Goal: Task Accomplishment & Management: Use online tool/utility

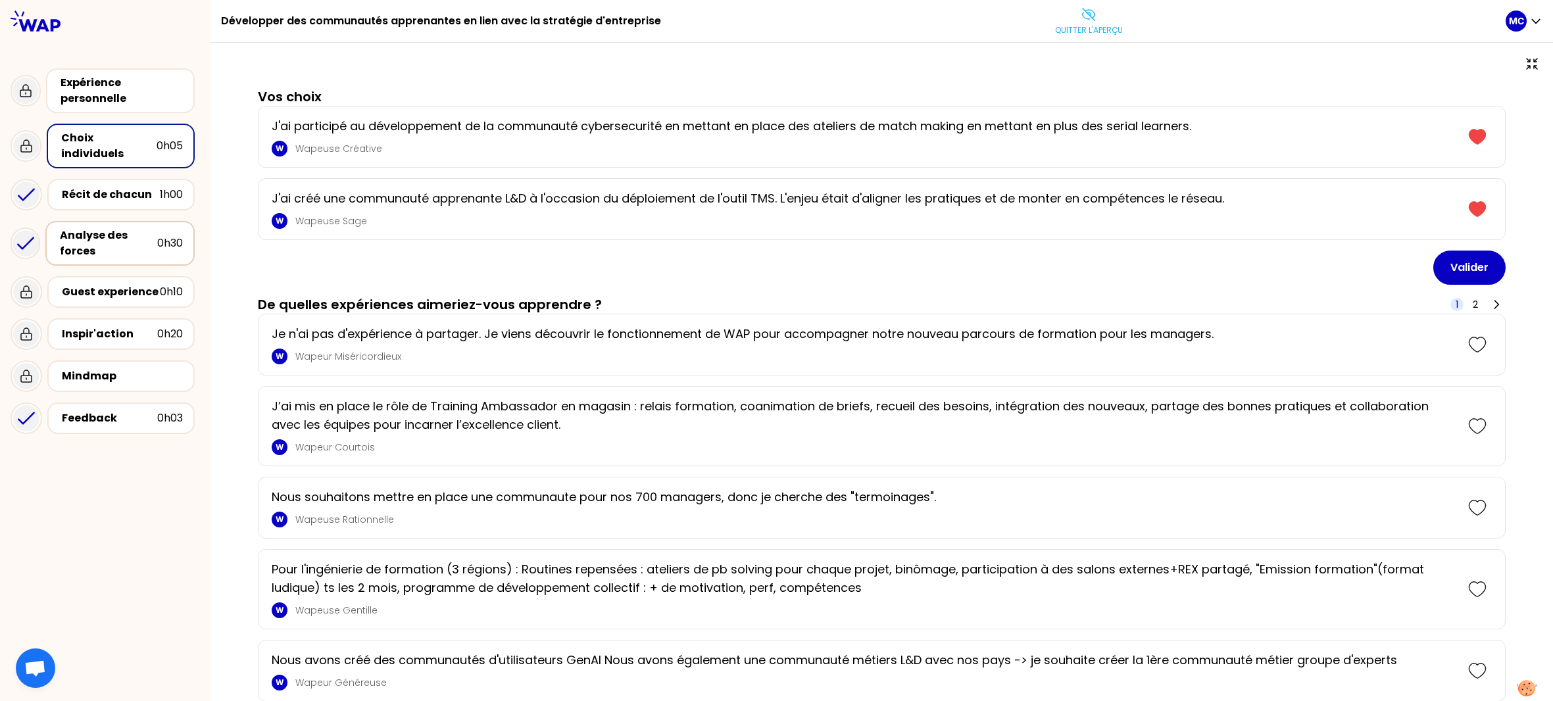
click at [151, 228] on div "Analyse des forces" at bounding box center [108, 244] width 97 height 32
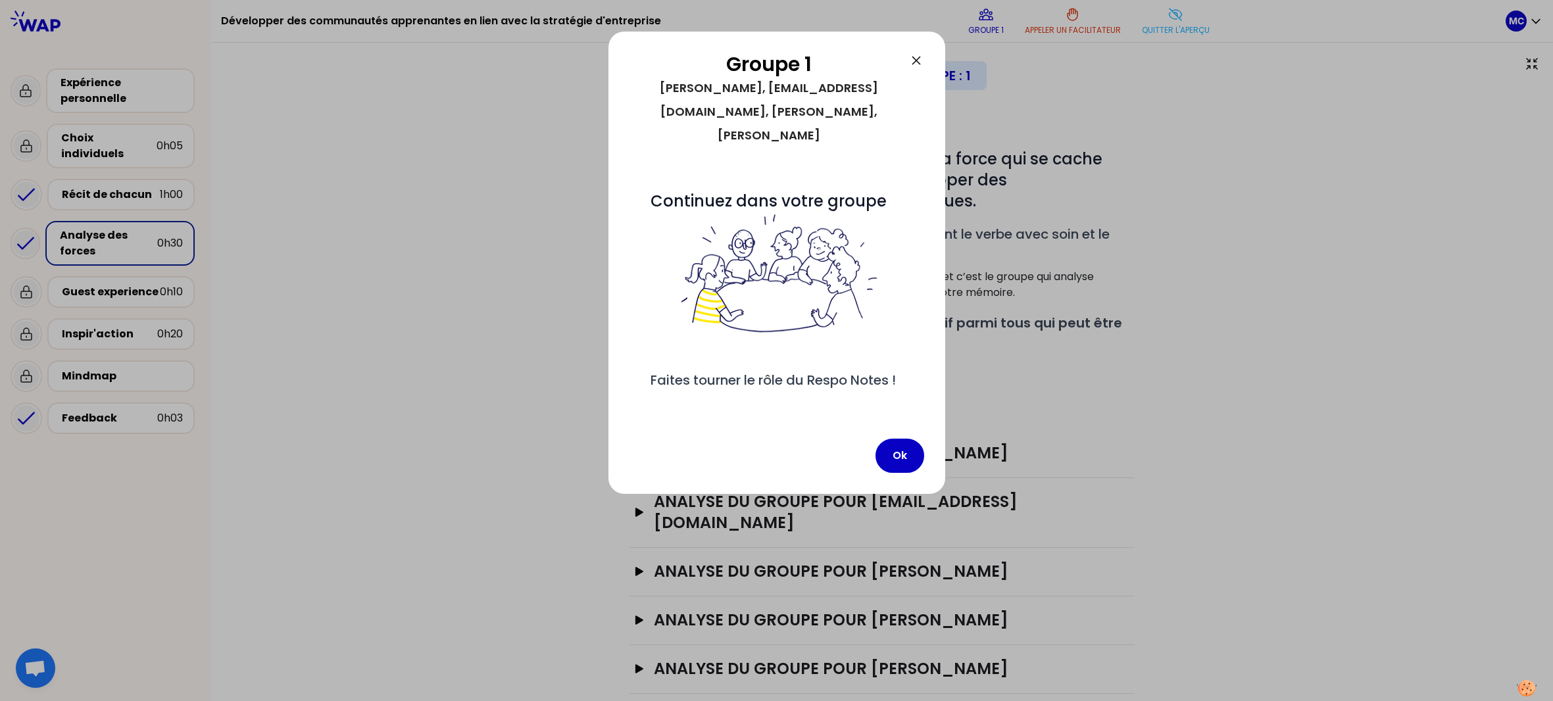
click at [900, 433] on div "Groupe 1 [PERSON_NAME], [EMAIL_ADDRESS][DOMAIN_NAME], [PERSON_NAME], [PERSON_NA…" at bounding box center [776, 263] width 337 height 462
click at [1266, 271] on div at bounding box center [776, 350] width 1553 height 701
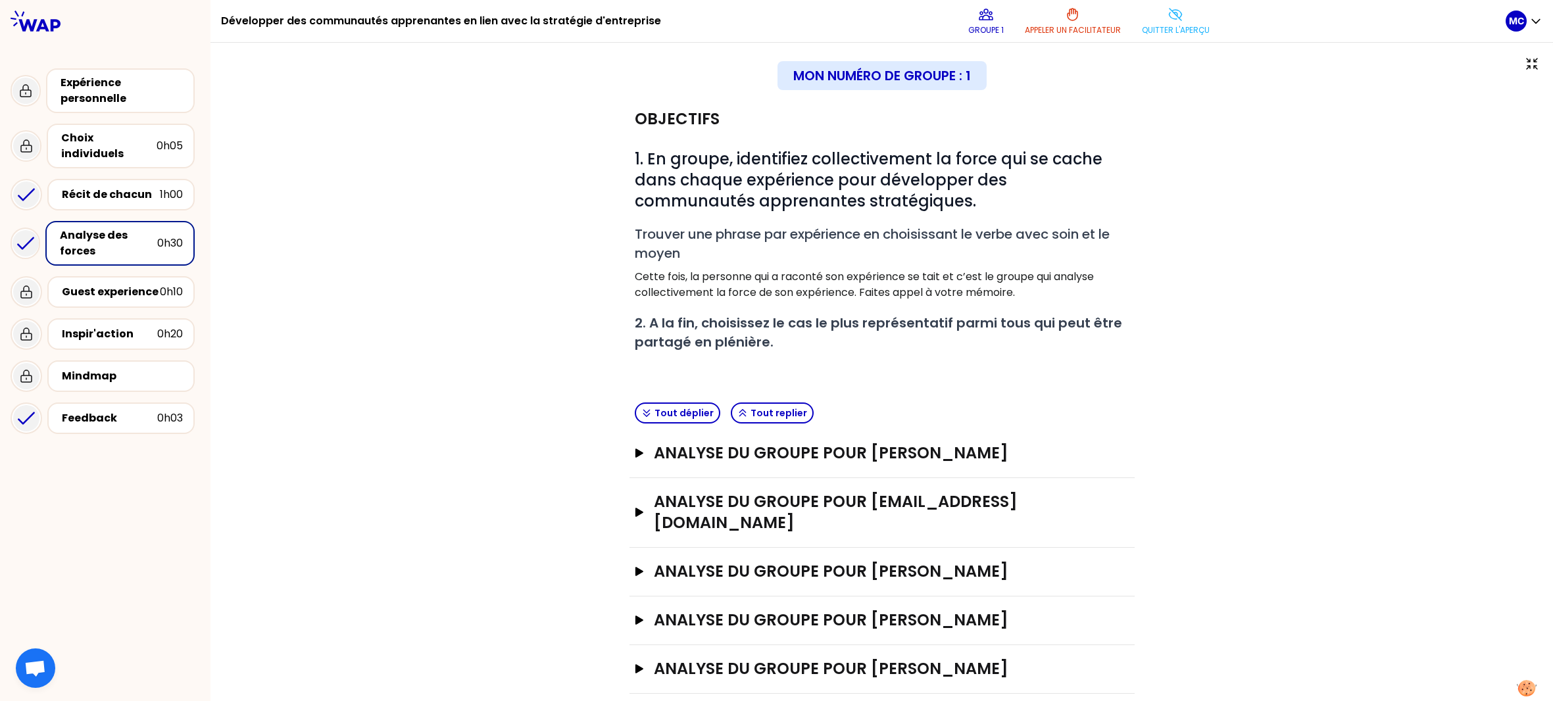
scroll to position [20, 0]
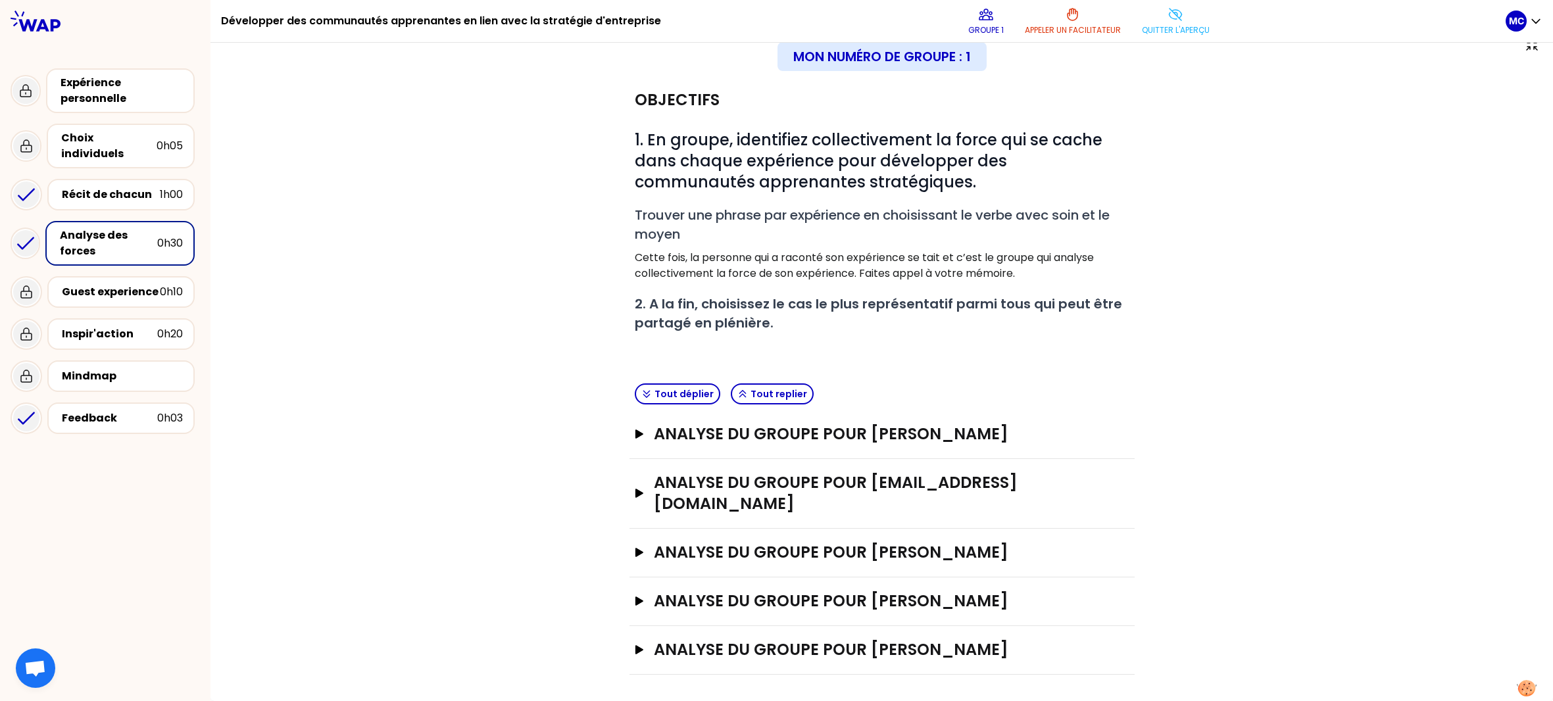
click at [754, 463] on div "analyse du groupe pour [EMAIL_ADDRESS][DOMAIN_NAME] Ouvrir" at bounding box center [881, 494] width 505 height 70
click at [772, 444] on div "analyse du groupe pour [PERSON_NAME]" at bounding box center [881, 434] width 505 height 49
click at [785, 432] on h3 "analyse du groupe pour [PERSON_NAME]" at bounding box center [868, 434] width 429 height 21
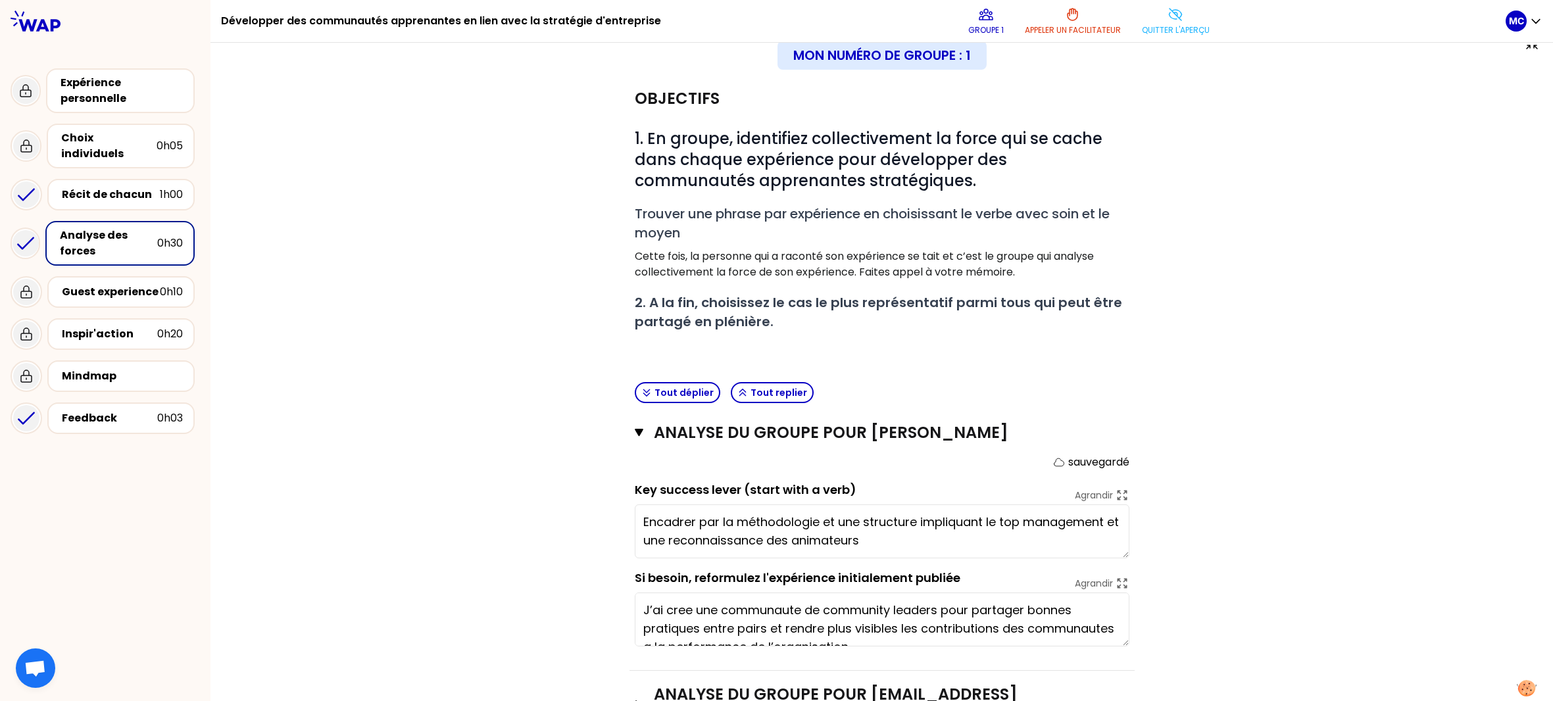
click at [1232, 326] on div "Objectifs # 1. En groupe, identifiez collectivement la force qui se cache dans …" at bounding box center [882, 481] width 1290 height 812
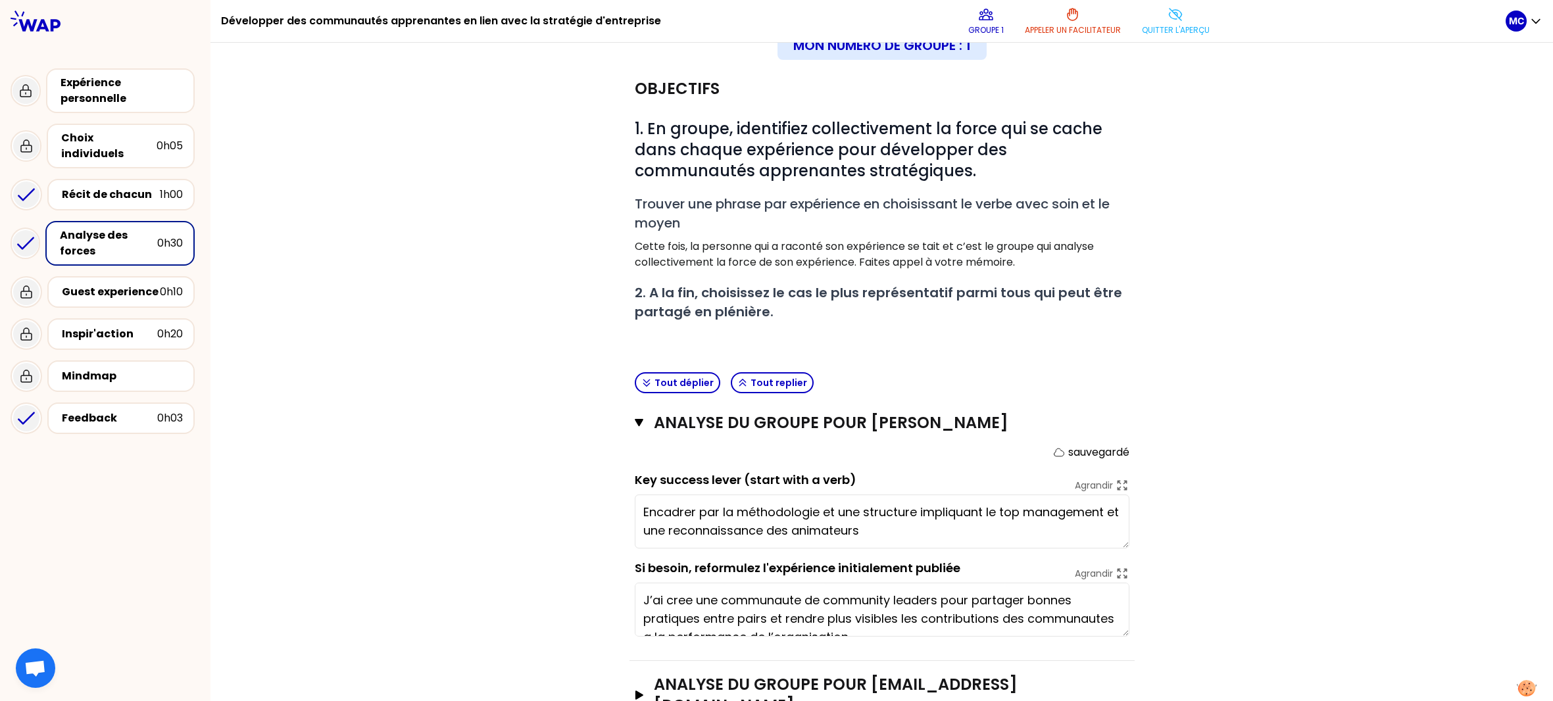
scroll to position [147, 0]
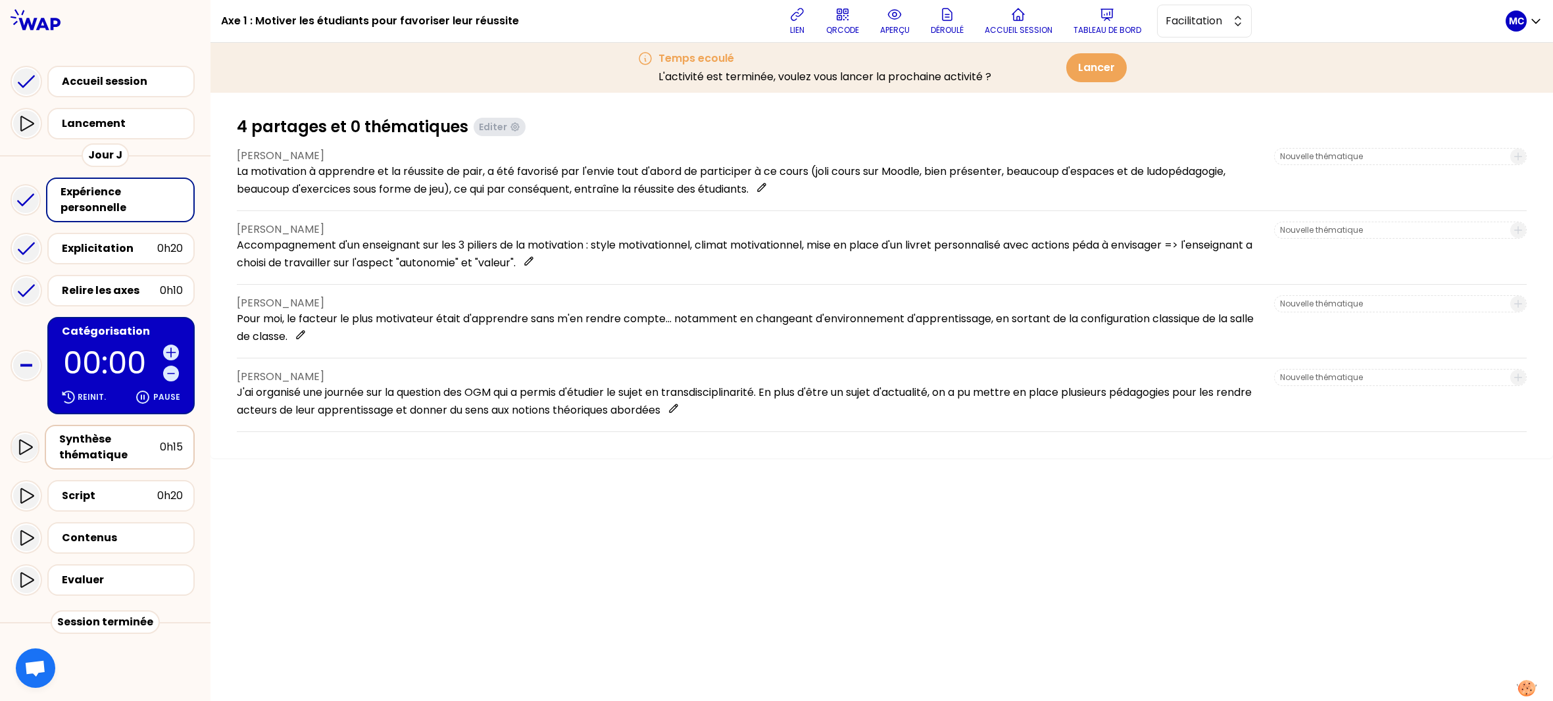
click at [122, 458] on div "Synthèse thématique" at bounding box center [109, 447] width 101 height 32
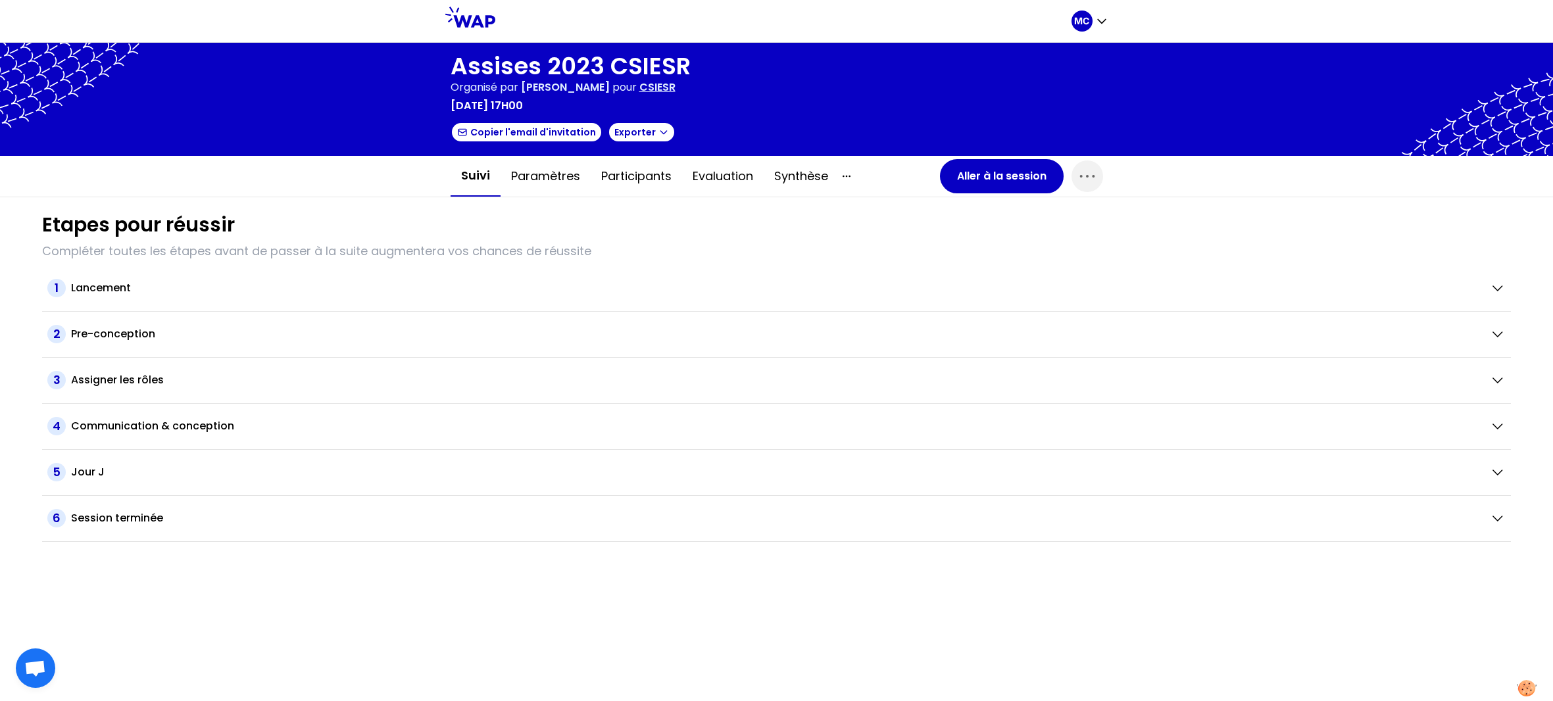
click at [1010, 146] on div at bounding box center [776, 99] width 1553 height 113
click at [997, 173] on button "Aller à la session" at bounding box center [1002, 176] width 124 height 34
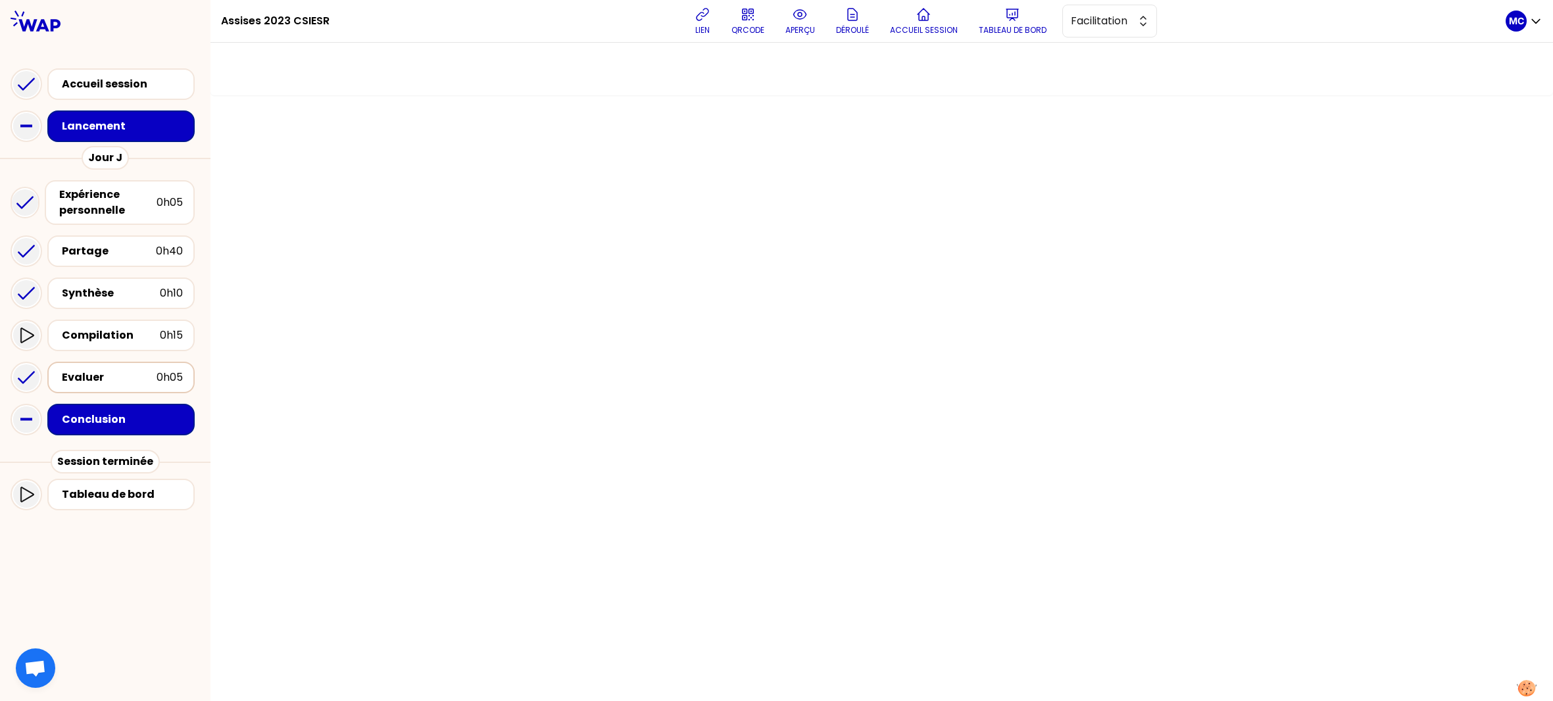
click at [111, 384] on div "Evaluer 0h05" at bounding box center [121, 377] width 124 height 18
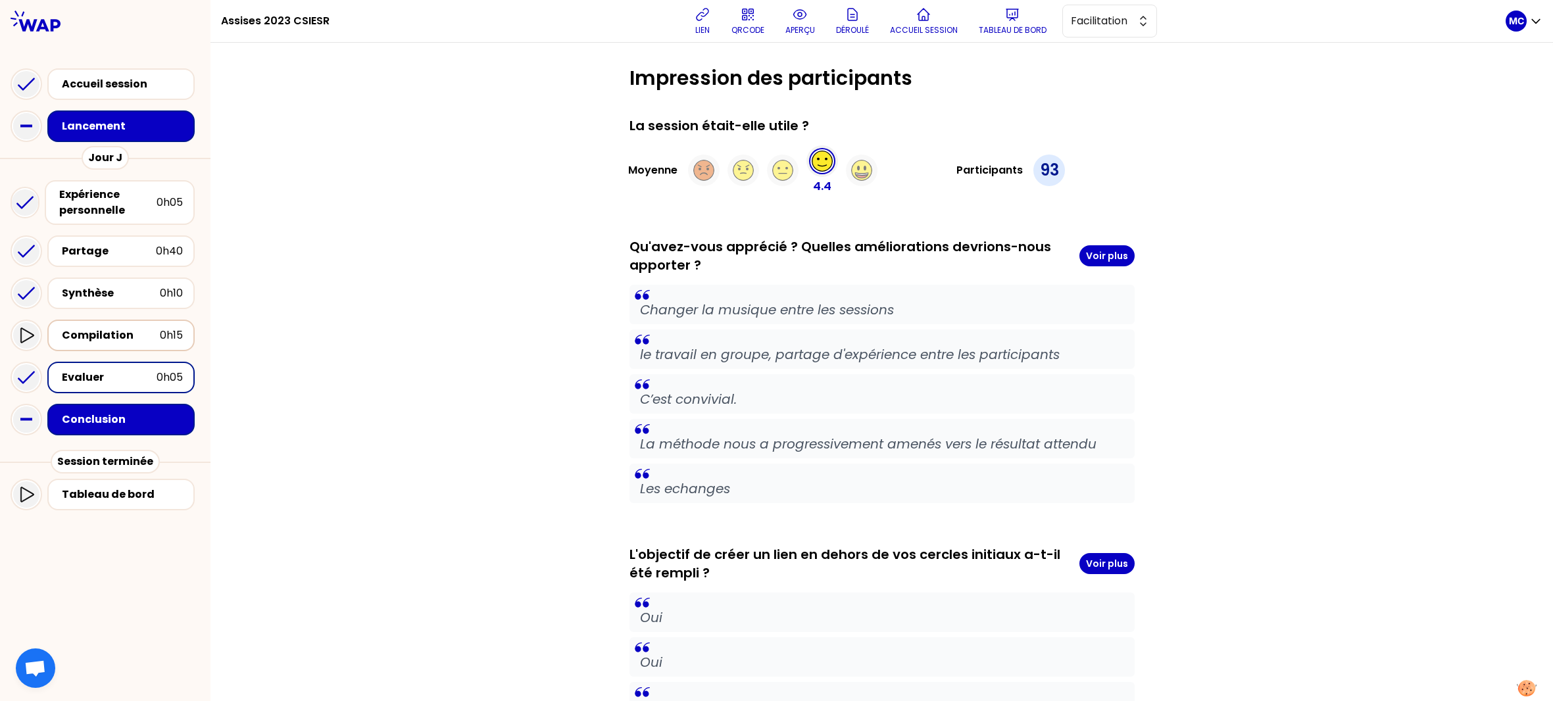
click at [132, 328] on div "Compilation" at bounding box center [111, 336] width 98 height 16
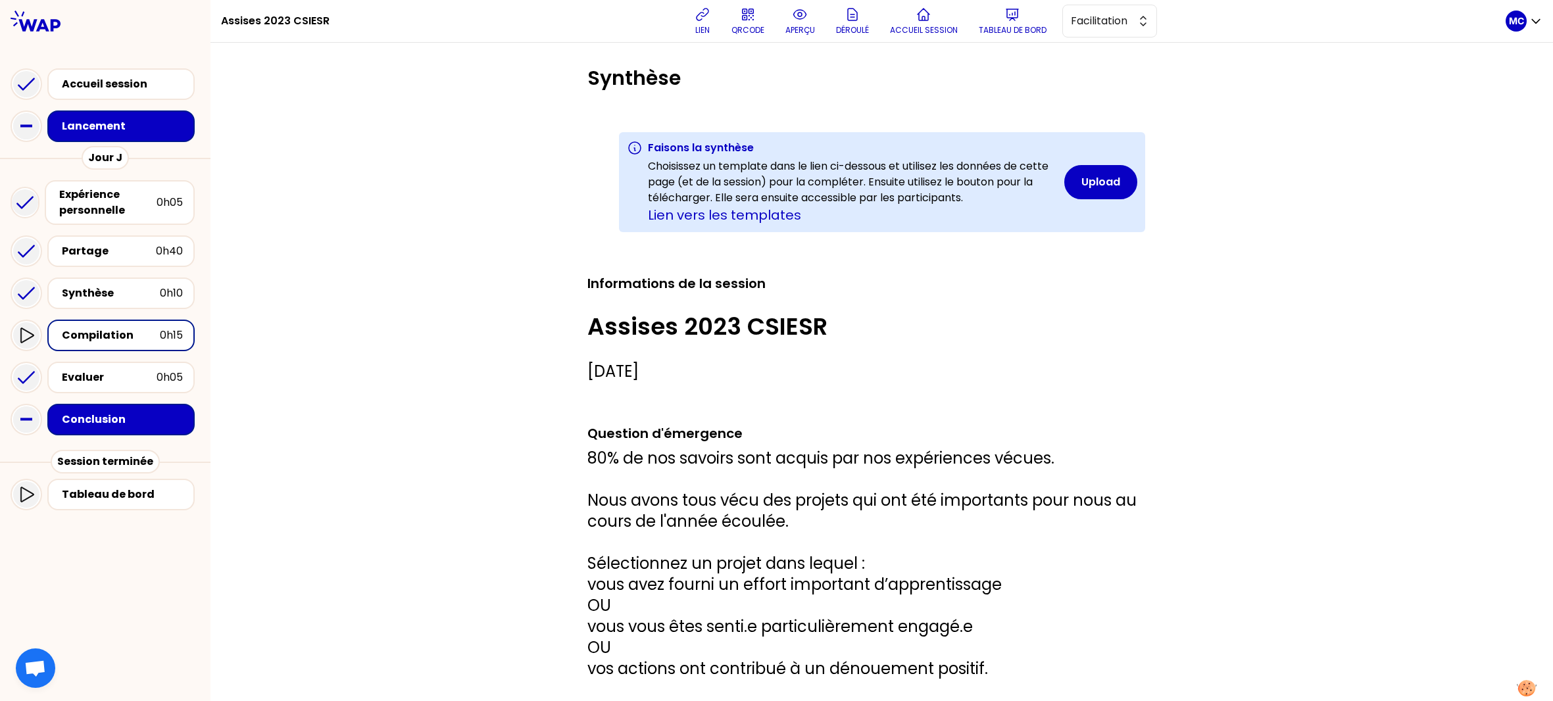
scroll to position [6325, 5940]
click at [131, 391] on div "Evaluer 0h05" at bounding box center [120, 378] width 147 height 32
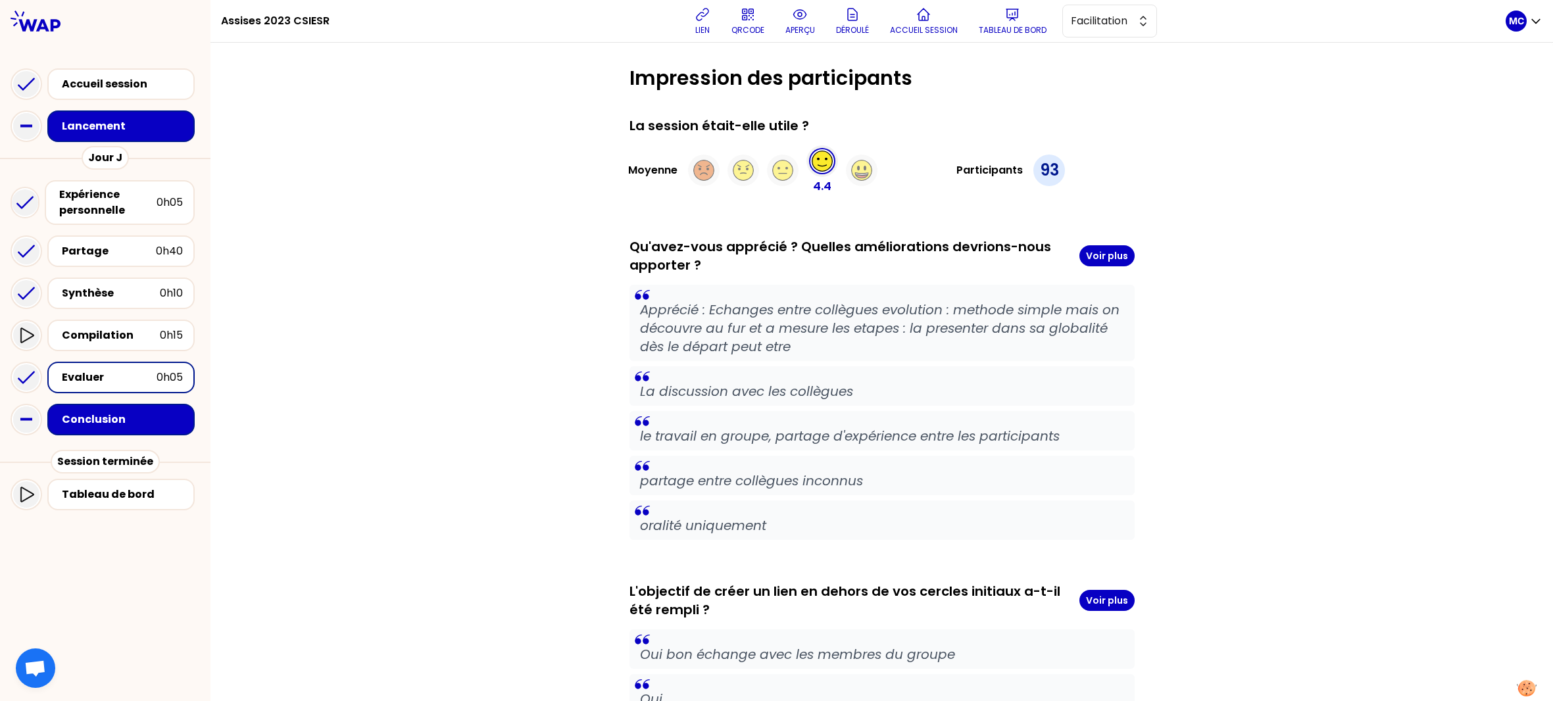
click at [131, 351] on div "Compilation 0h15" at bounding box center [105, 335] width 189 height 42
click at [145, 255] on div "Partage" at bounding box center [109, 251] width 94 height 16
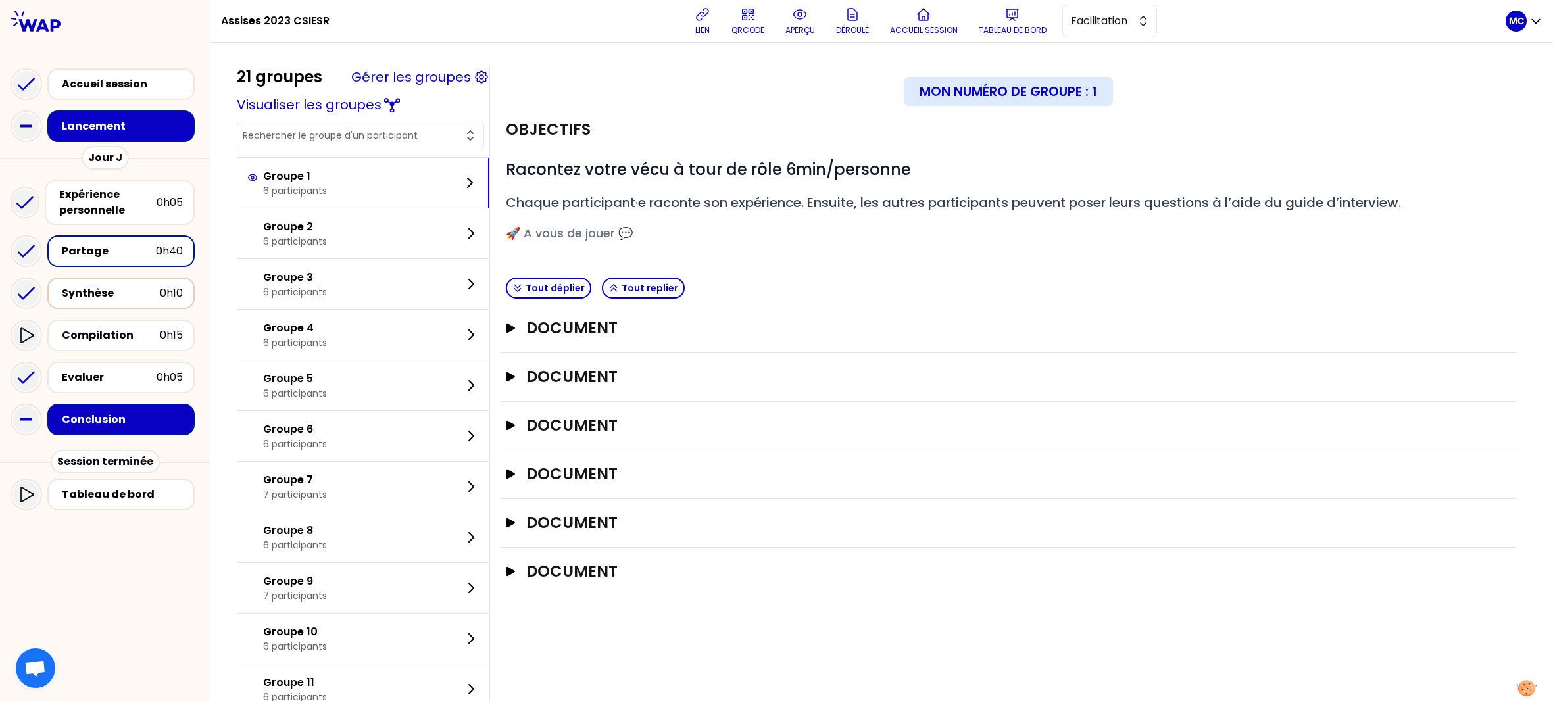
click at [137, 287] on div "Synthèse" at bounding box center [111, 293] width 98 height 16
